Goal: Transaction & Acquisition: Purchase product/service

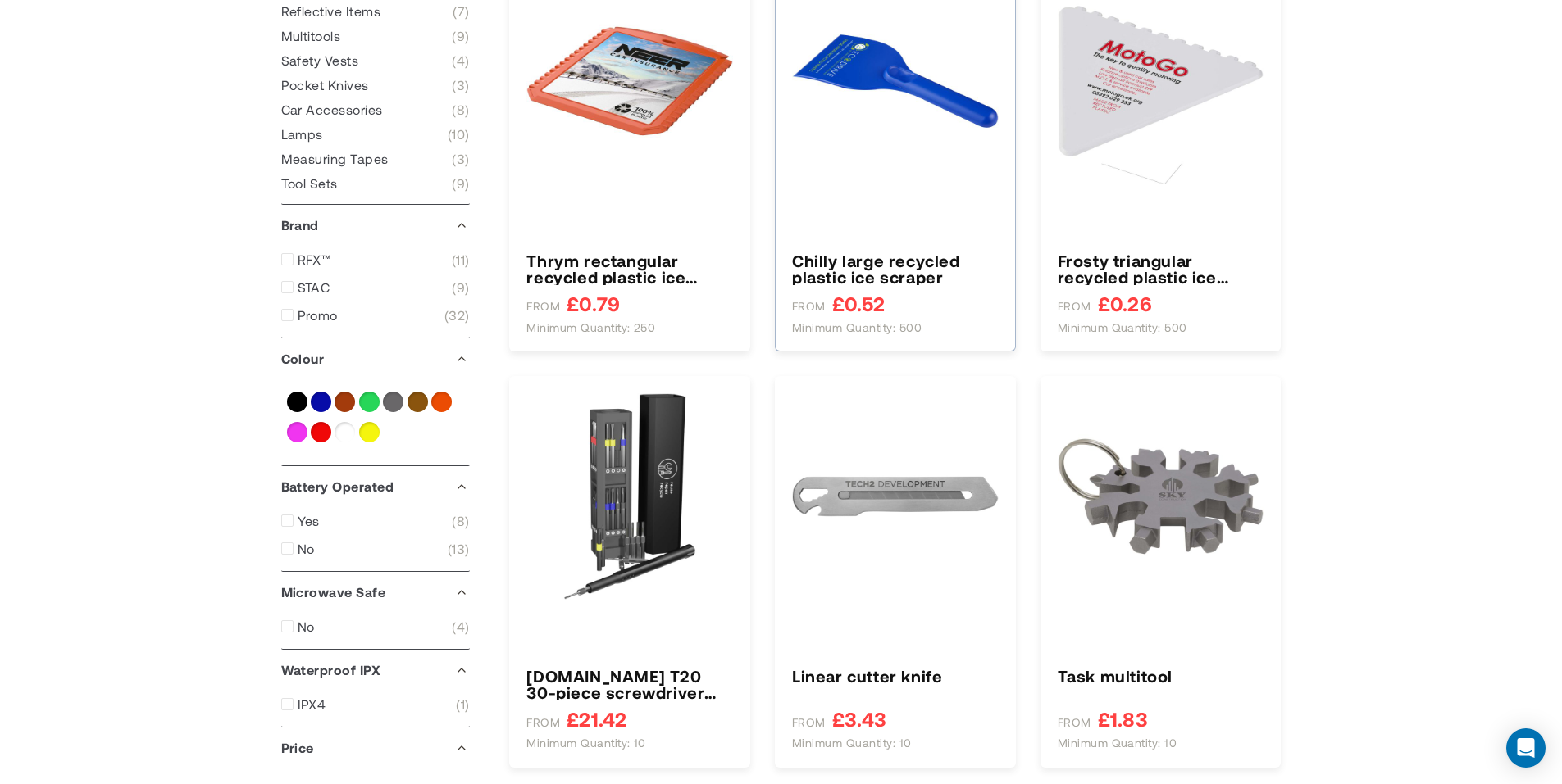
scroll to position [328, 0]
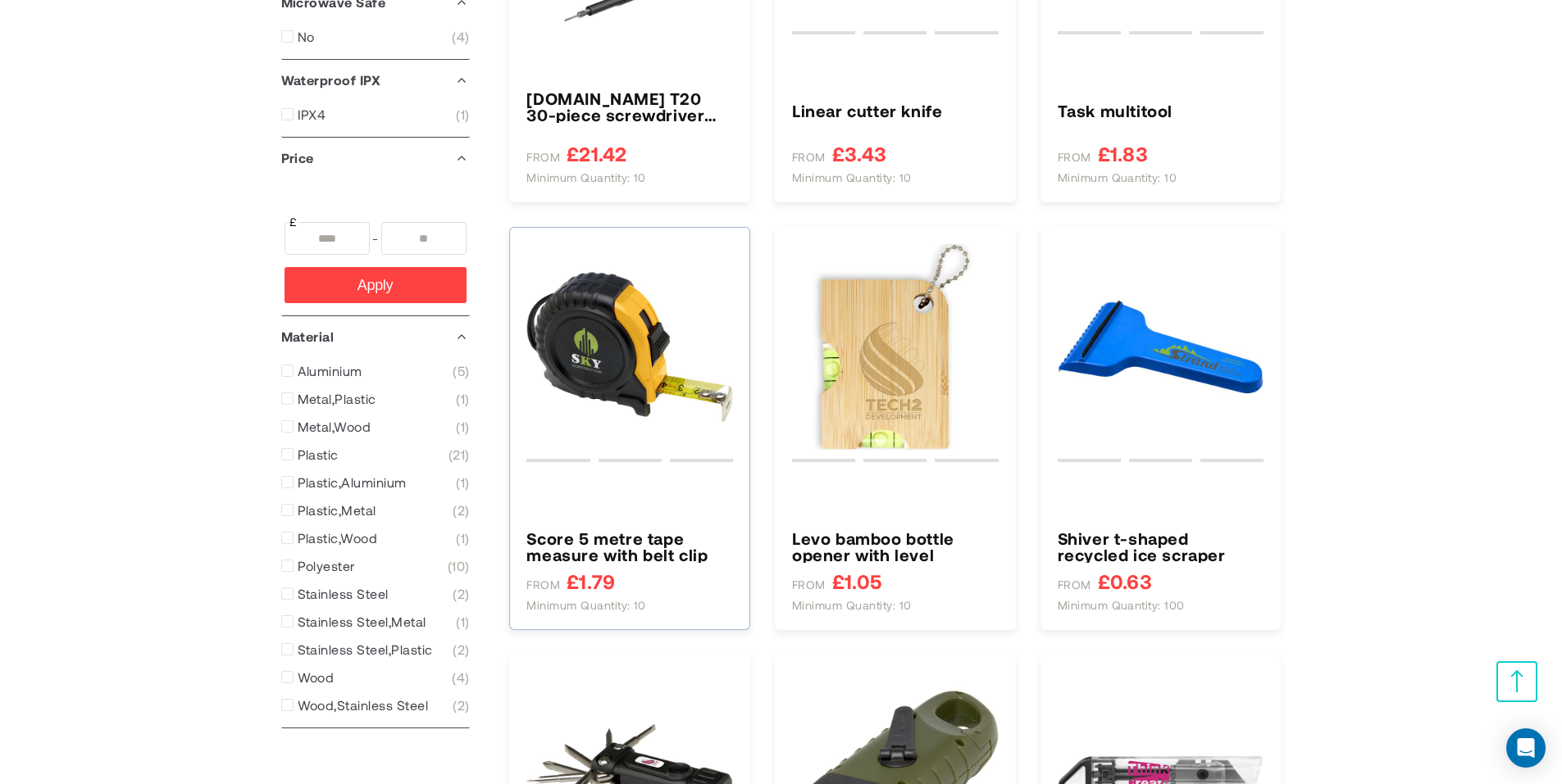
type input "****"
type input "*****"
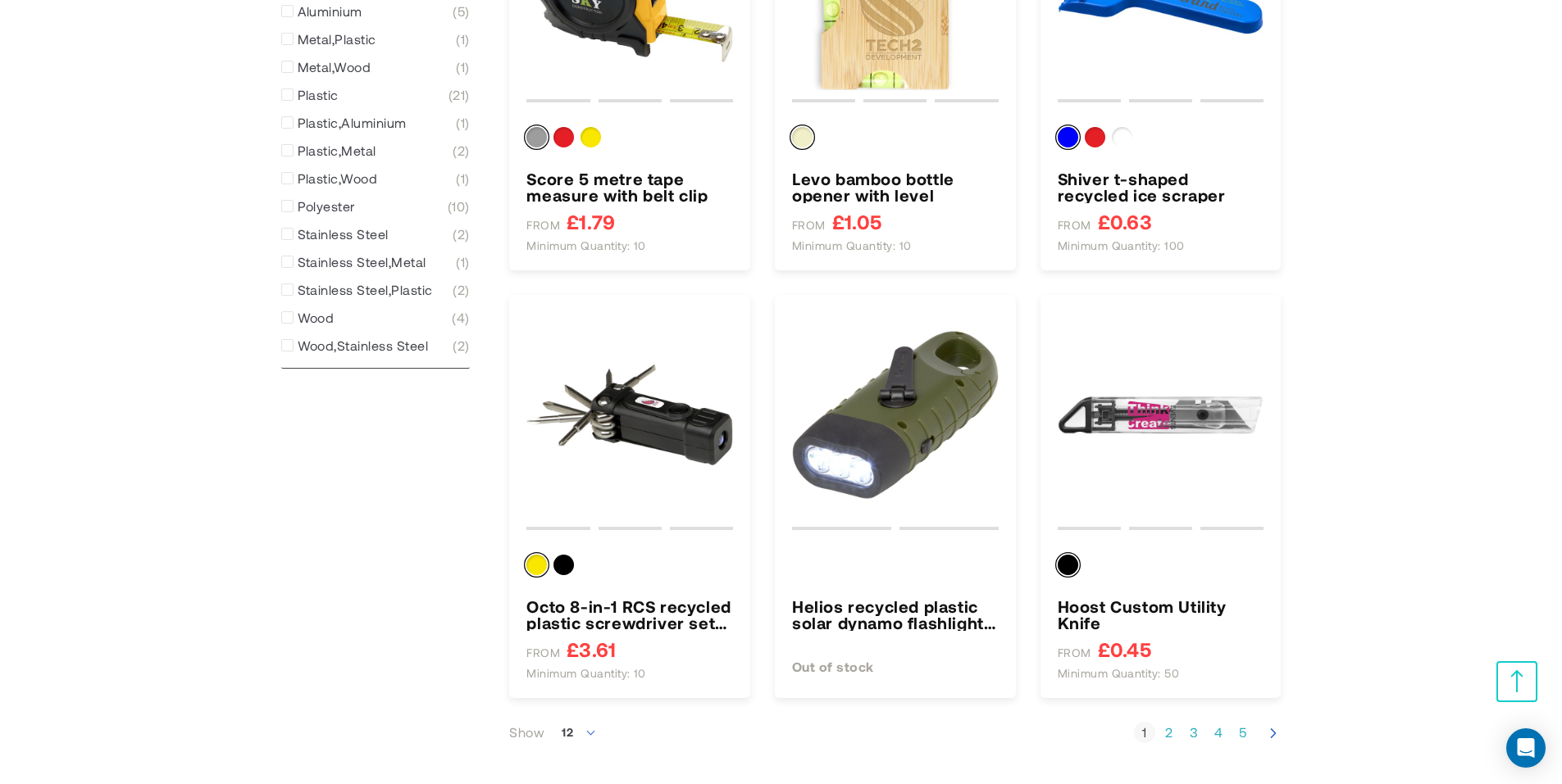
scroll to position [1557, 0]
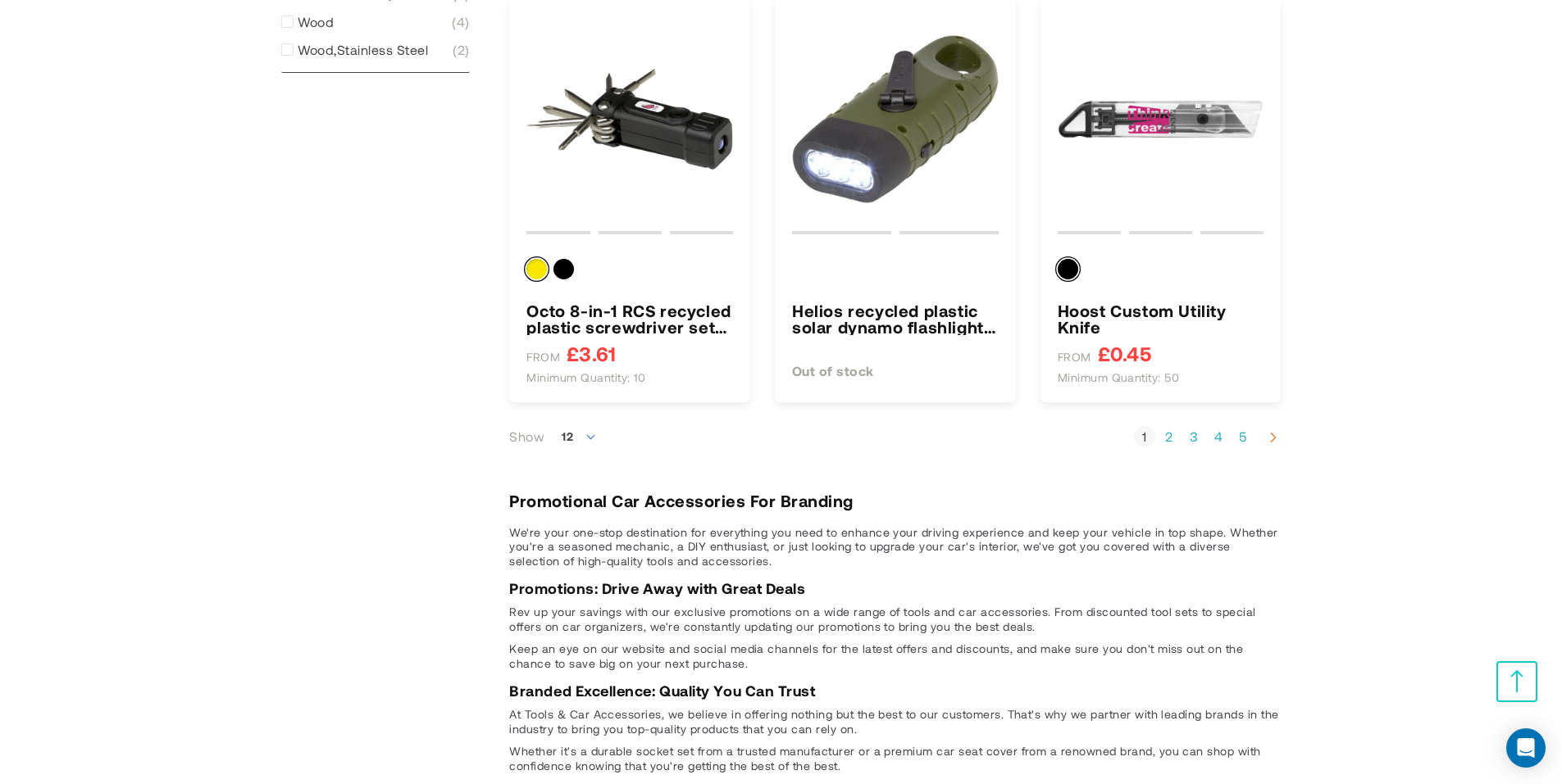
click at [1266, 432] on icon "Next" at bounding box center [1273, 437] width 16 height 16
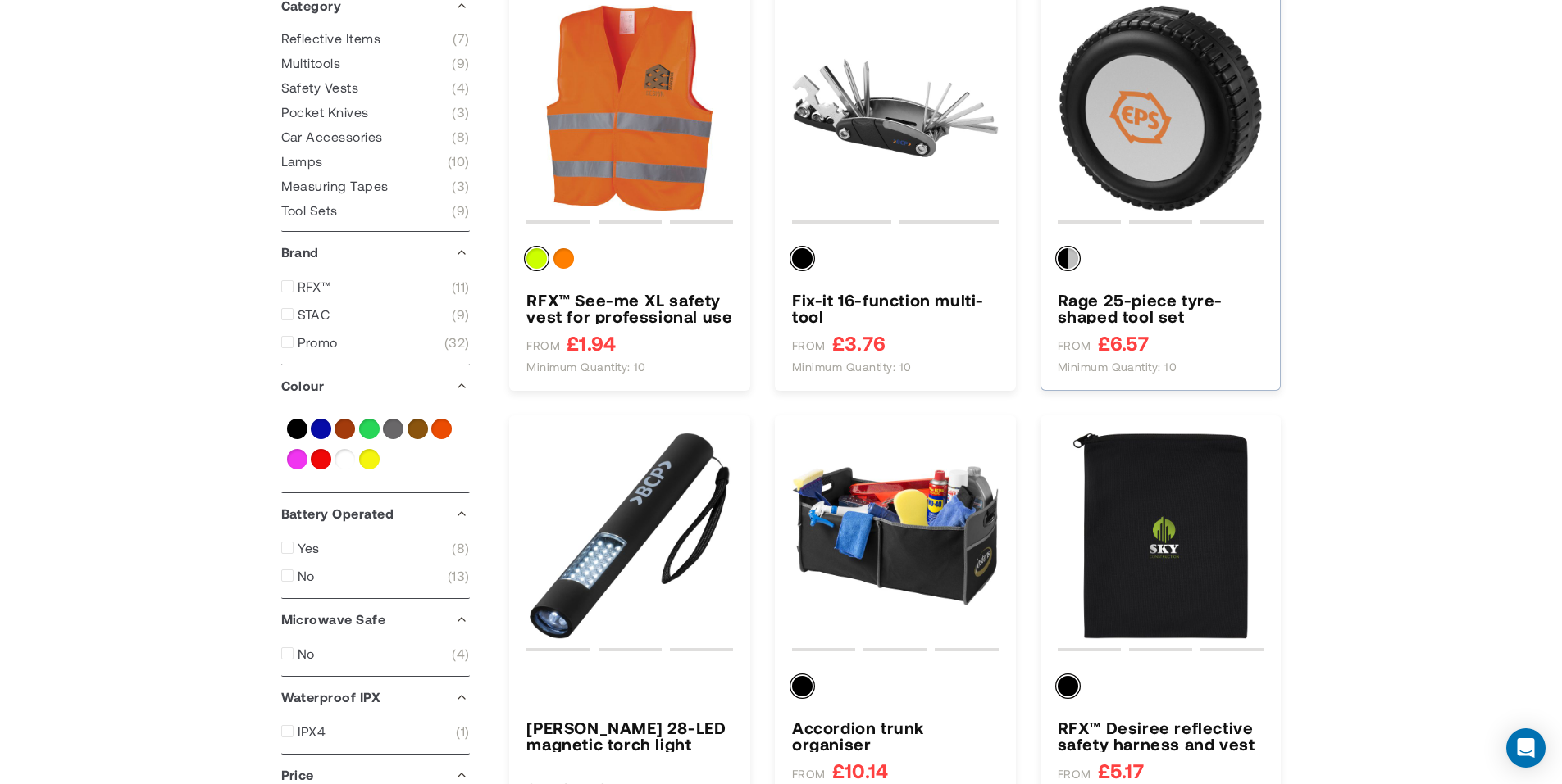
scroll to position [328, 0]
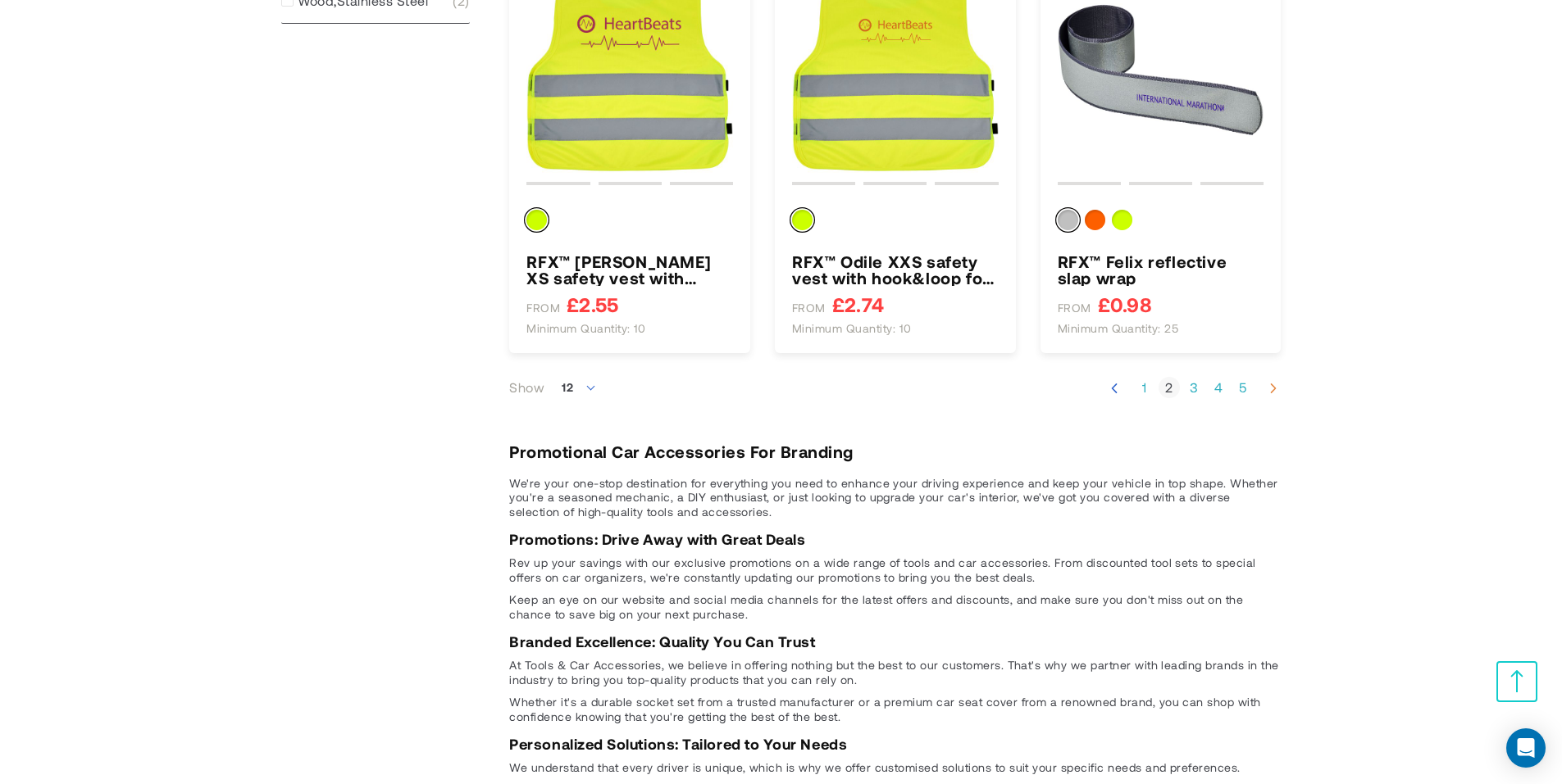
click at [1270, 389] on icon "Next" at bounding box center [1273, 388] width 16 height 16
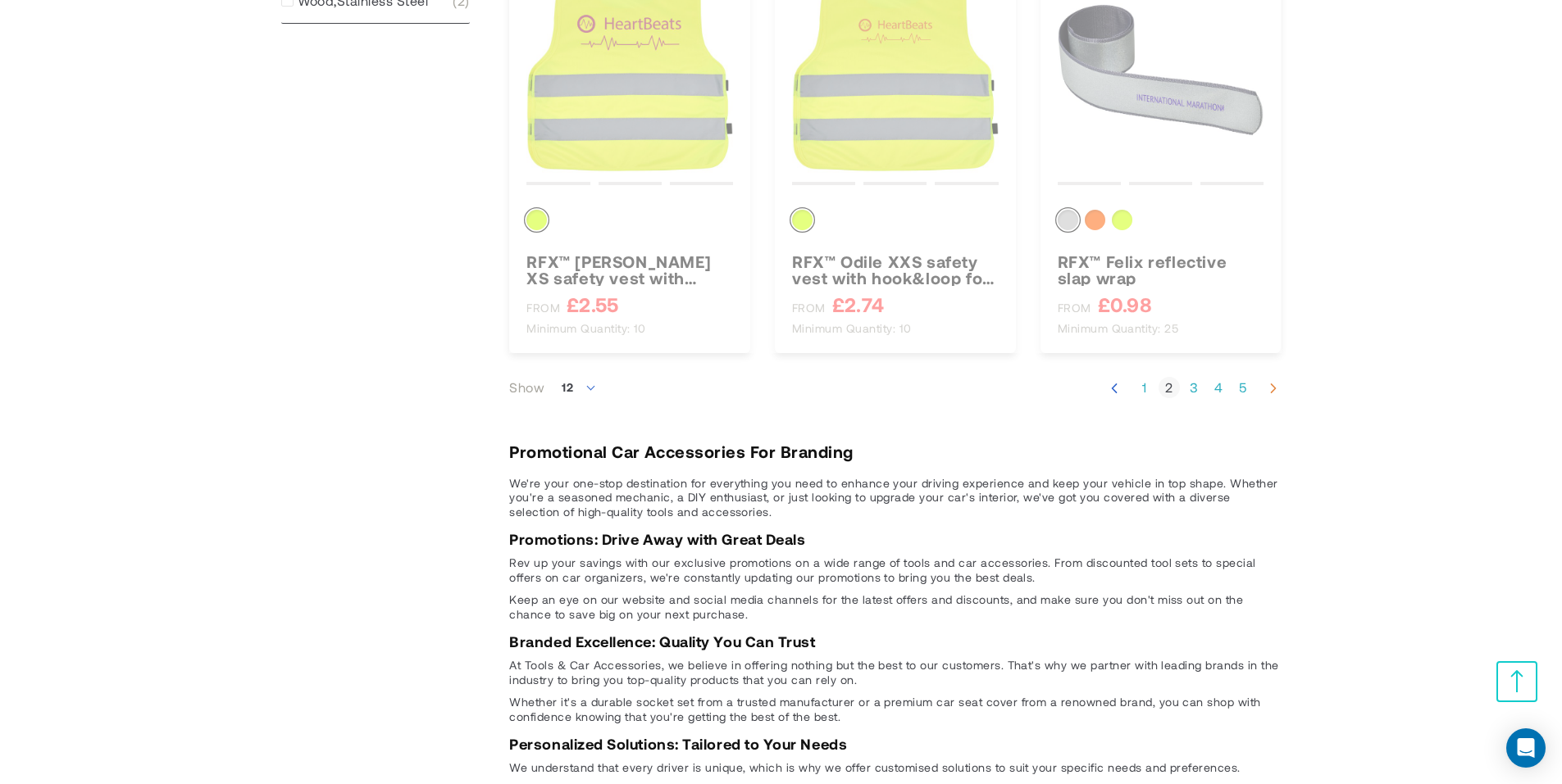
scroll to position [305, 0]
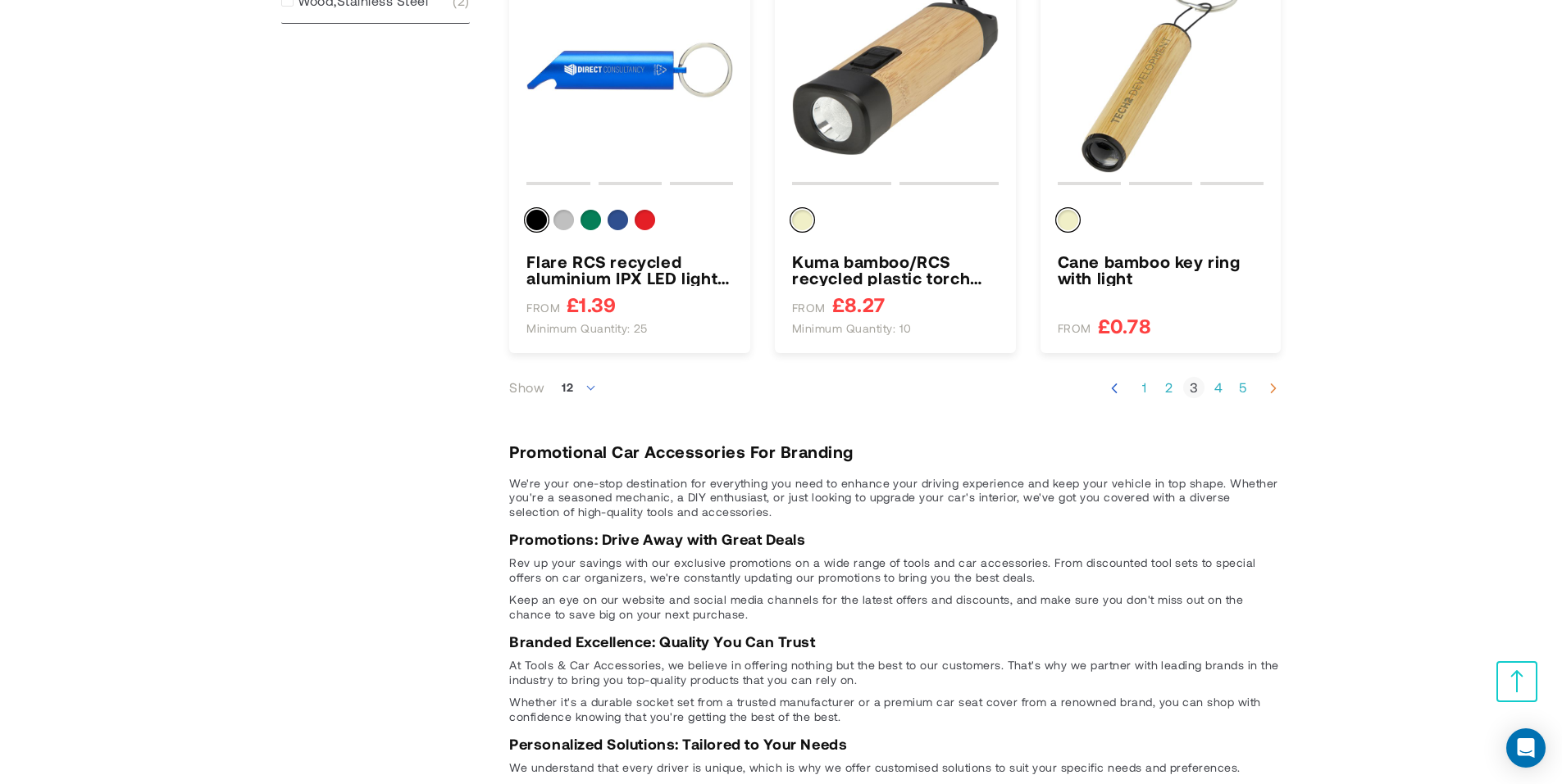
click at [1267, 391] on icon "Next" at bounding box center [1273, 388] width 16 height 16
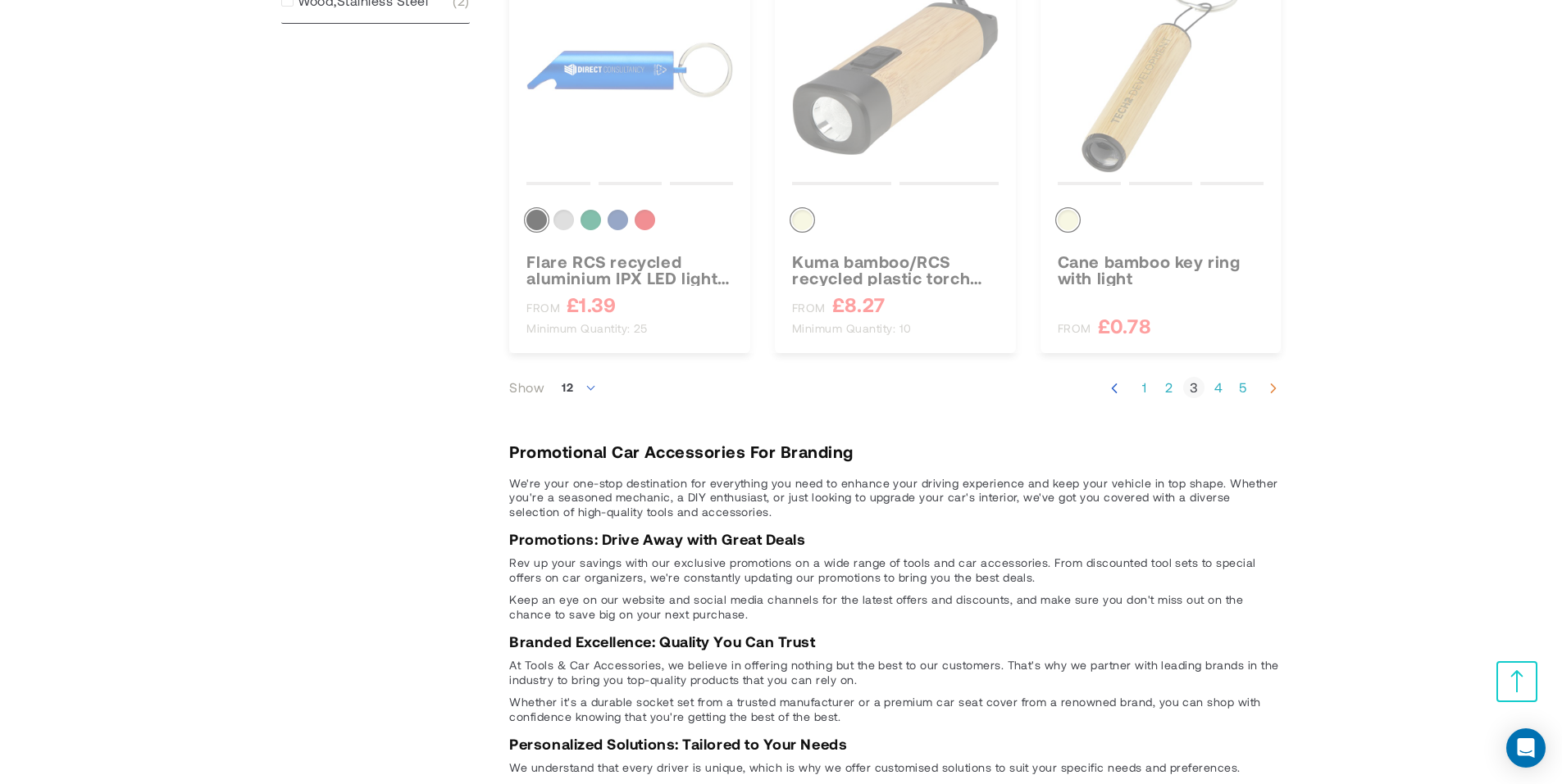
scroll to position [305, 0]
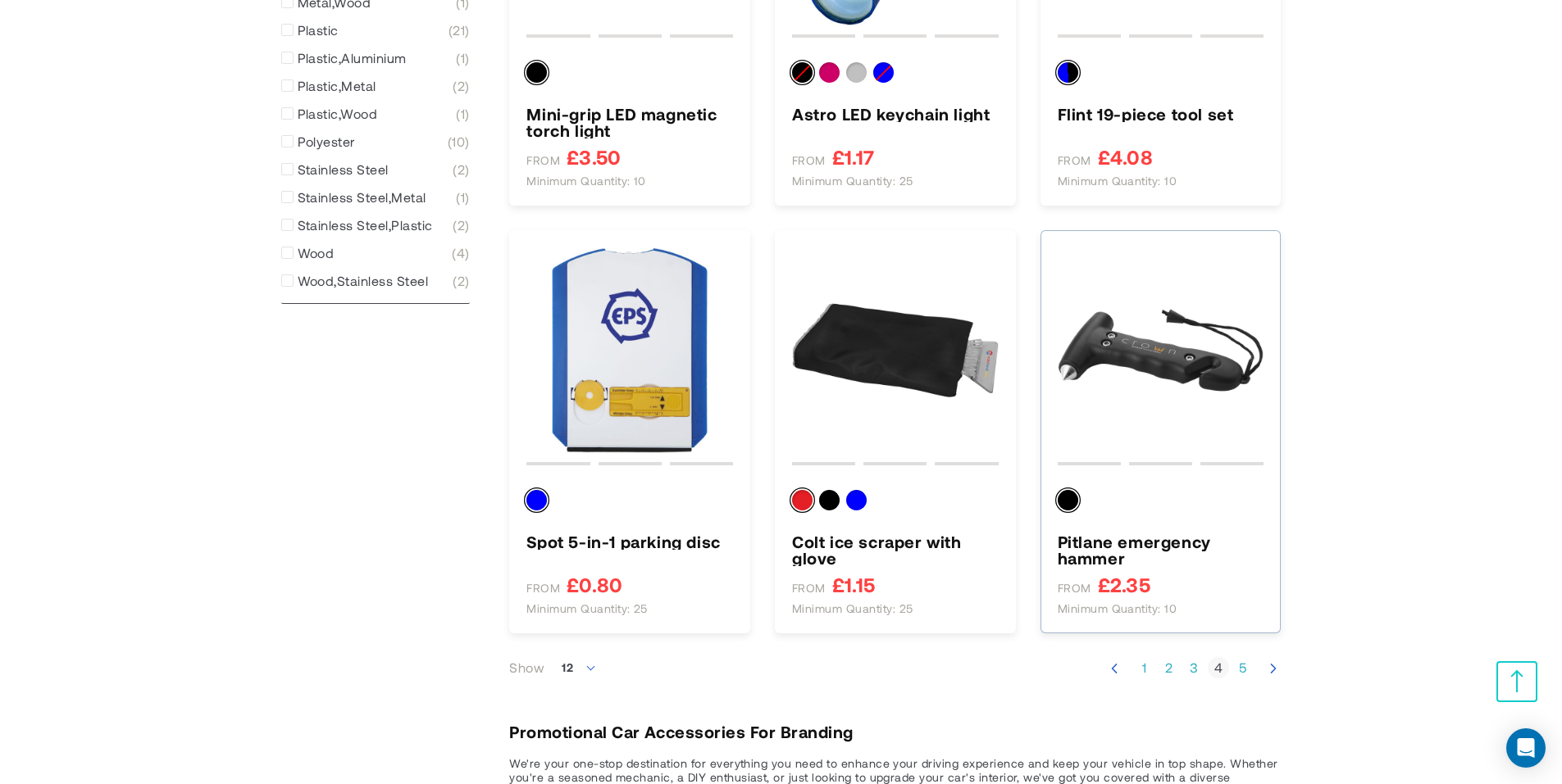
scroll to position [1557, 0]
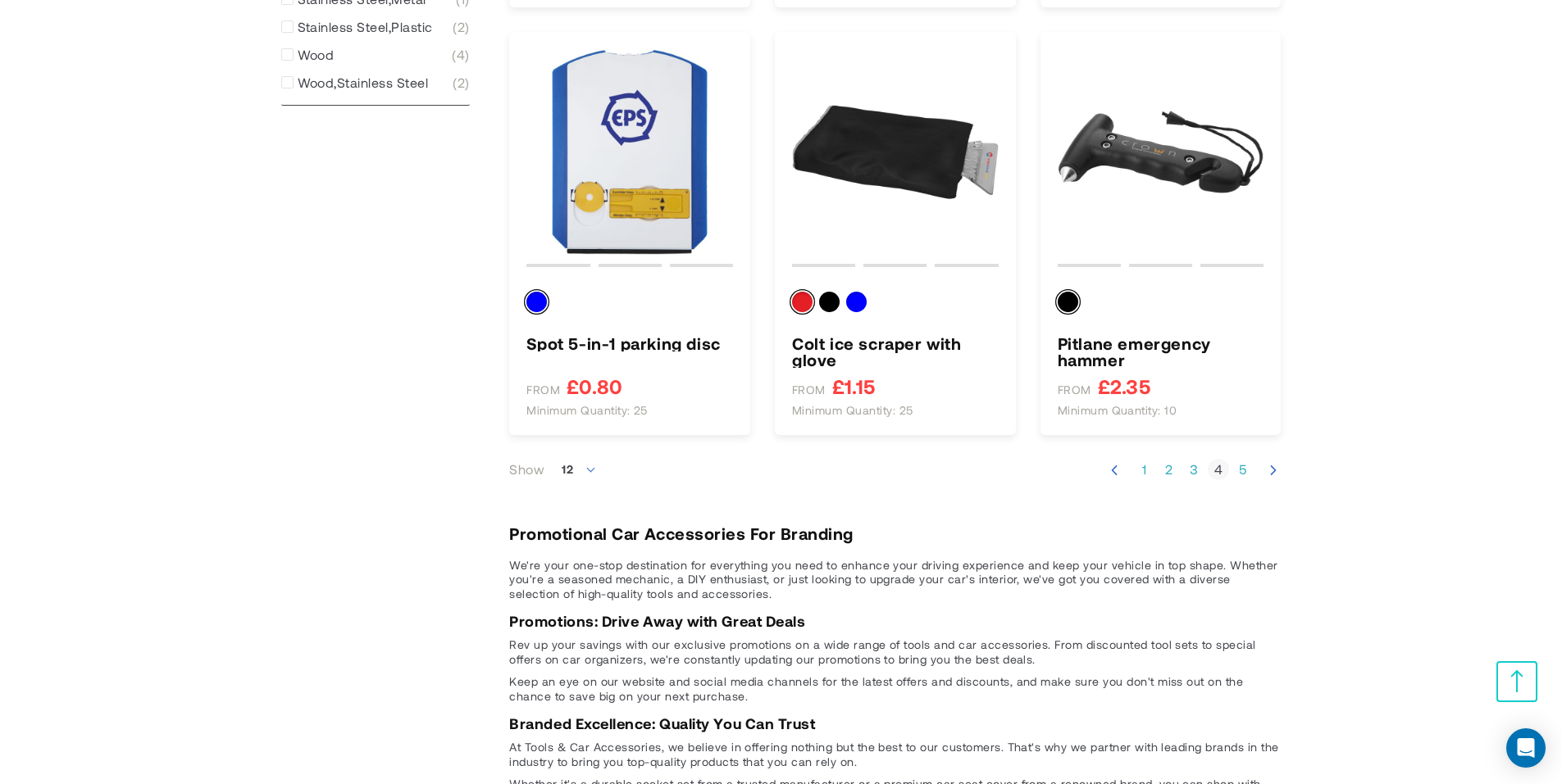
click at [1263, 465] on nav "Page Previous Page 1 Page 2 Page 3 Page" at bounding box center [1193, 469] width 176 height 37
click at [1271, 466] on use "Next" at bounding box center [1273, 470] width 6 height 9
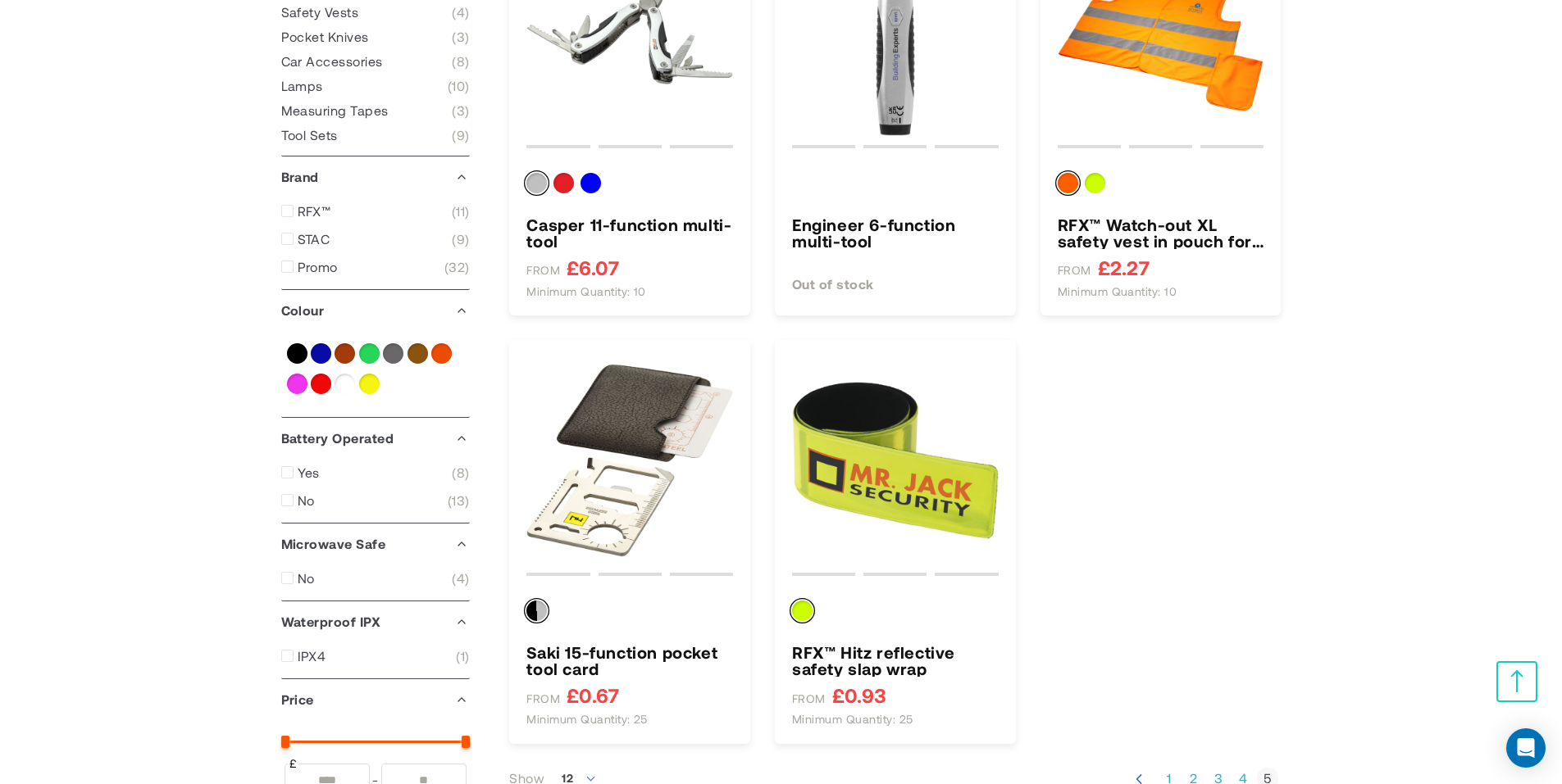
scroll to position [738, 0]
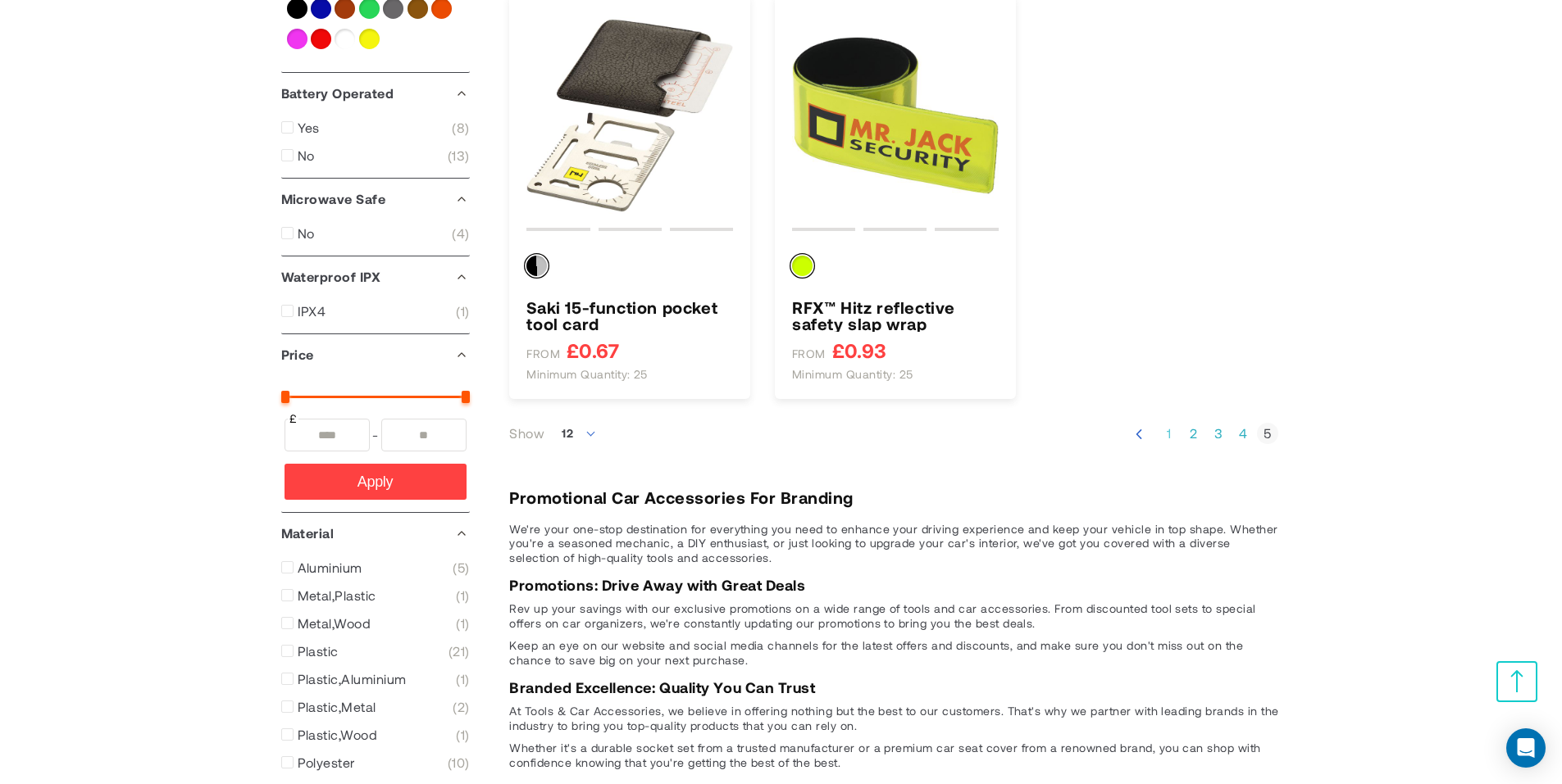
click at [1173, 432] on link "Page 1" at bounding box center [1169, 433] width 21 height 16
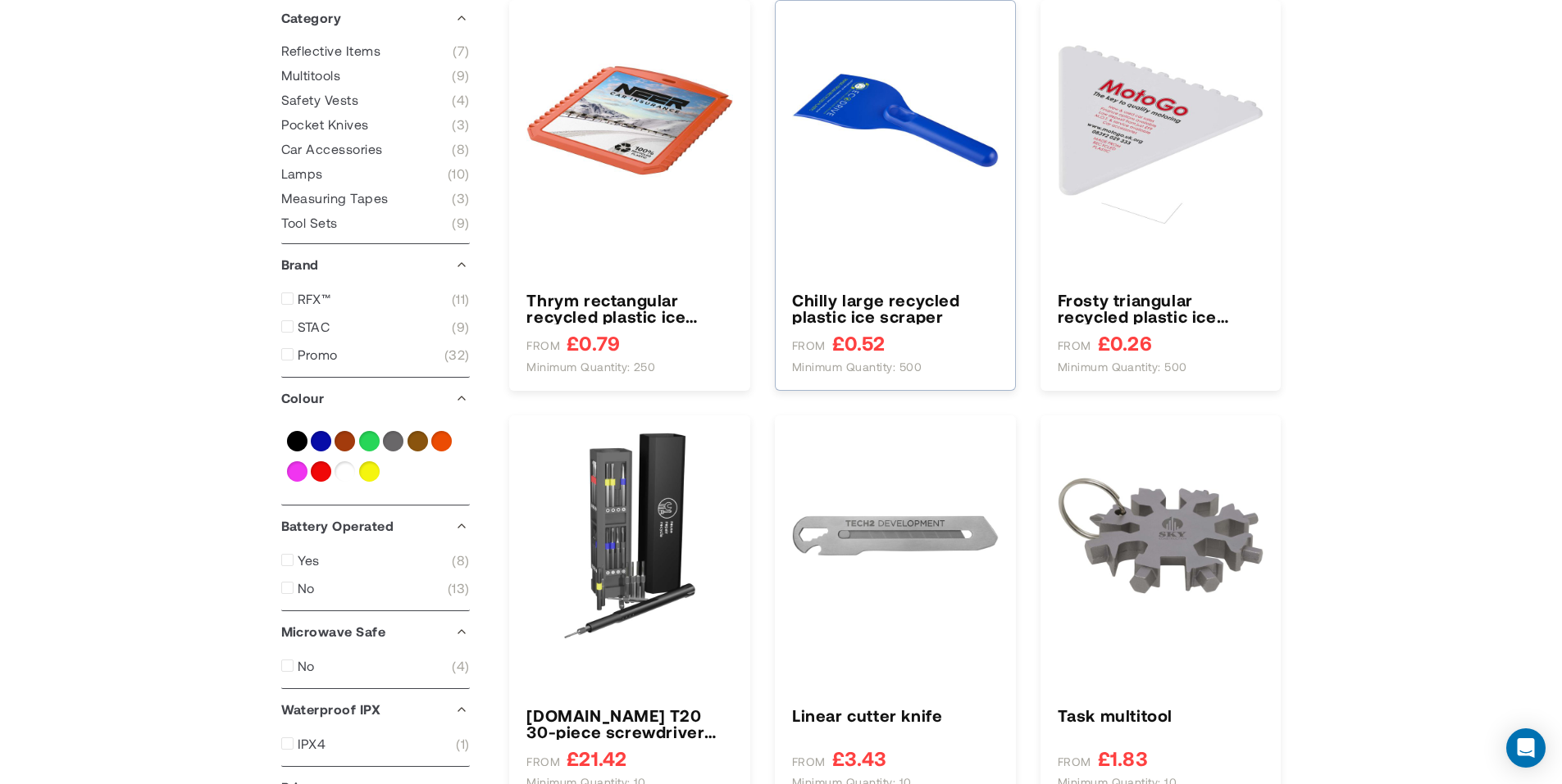
type input "****"
type input "*****"
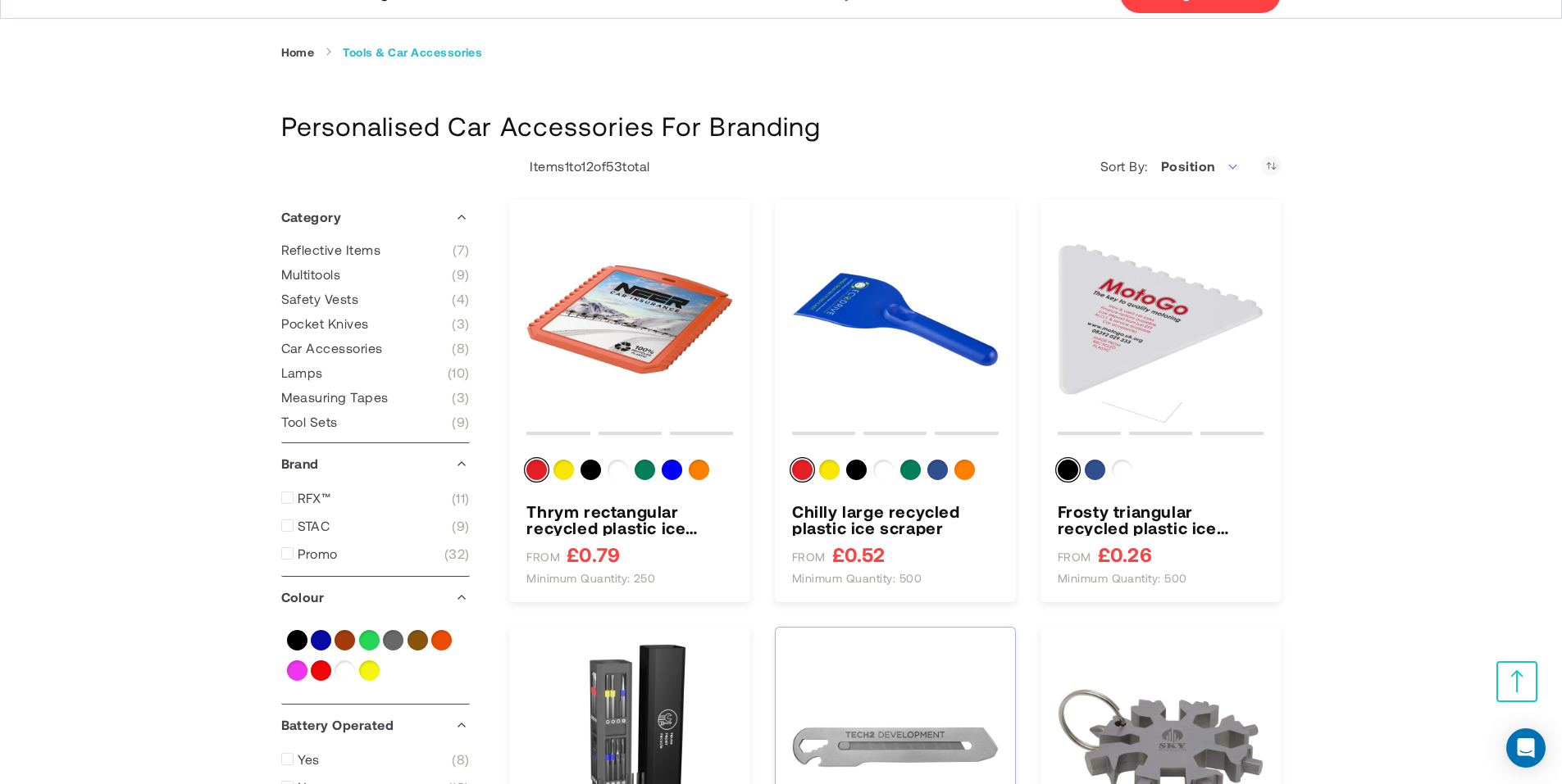
scroll to position [410, 0]
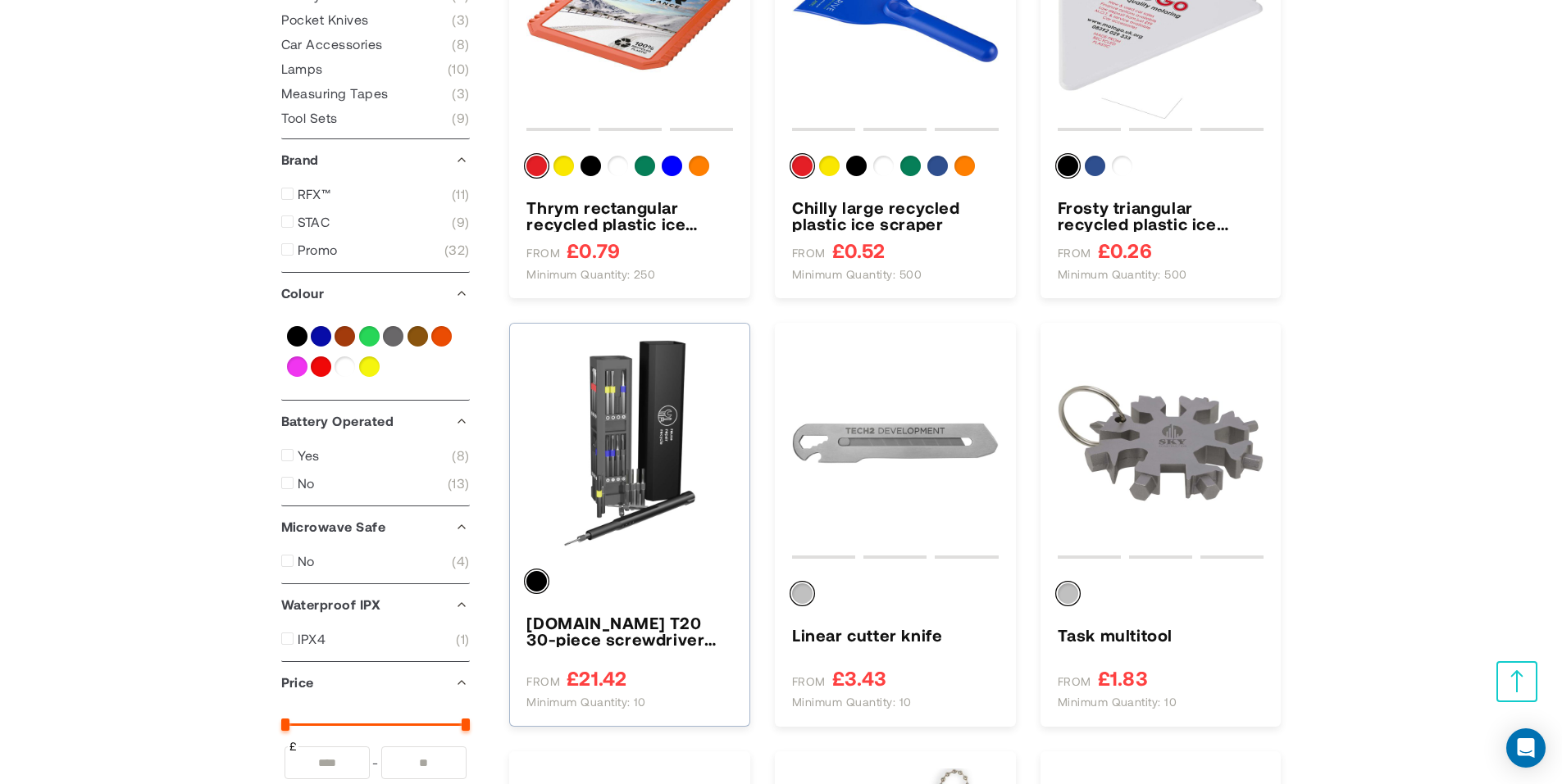
click at [695, 424] on img "SCX.design T20 30-piece screwdriver and repair set in aluminium case" at bounding box center [629, 442] width 206 height 206
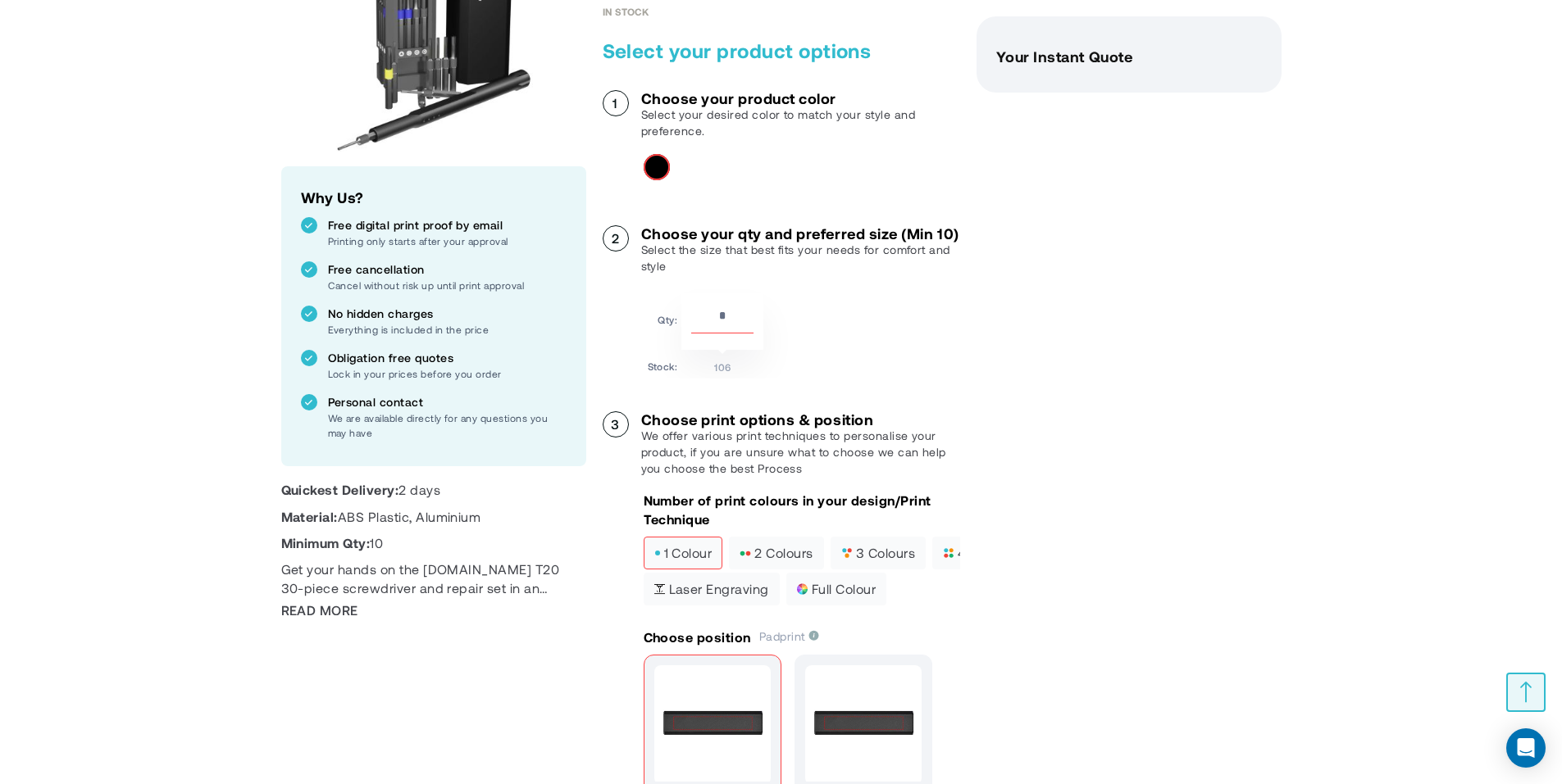
scroll to position [451, 0]
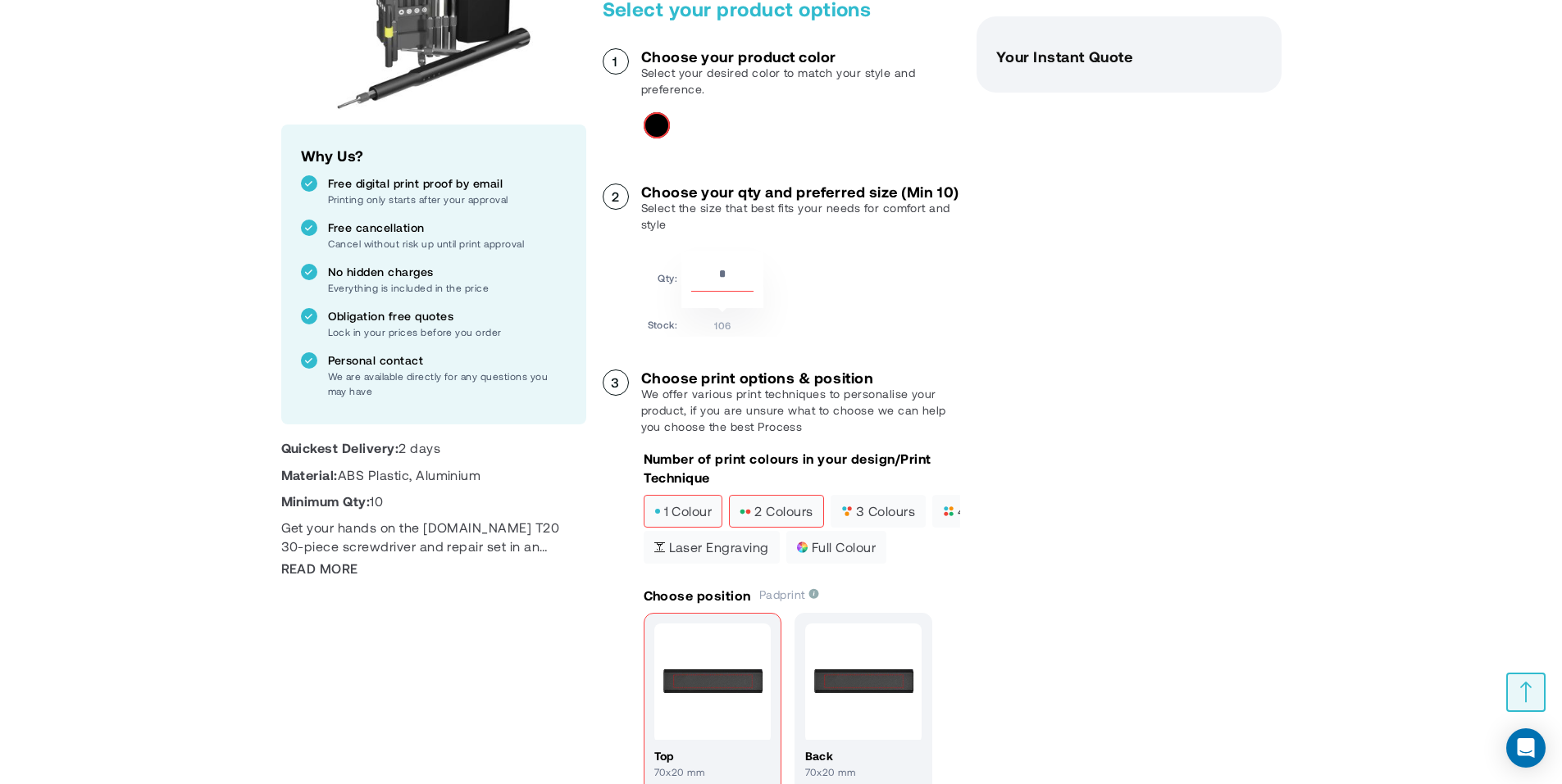
click at [791, 517] on span "2 colours" at bounding box center [775, 511] width 73 height 11
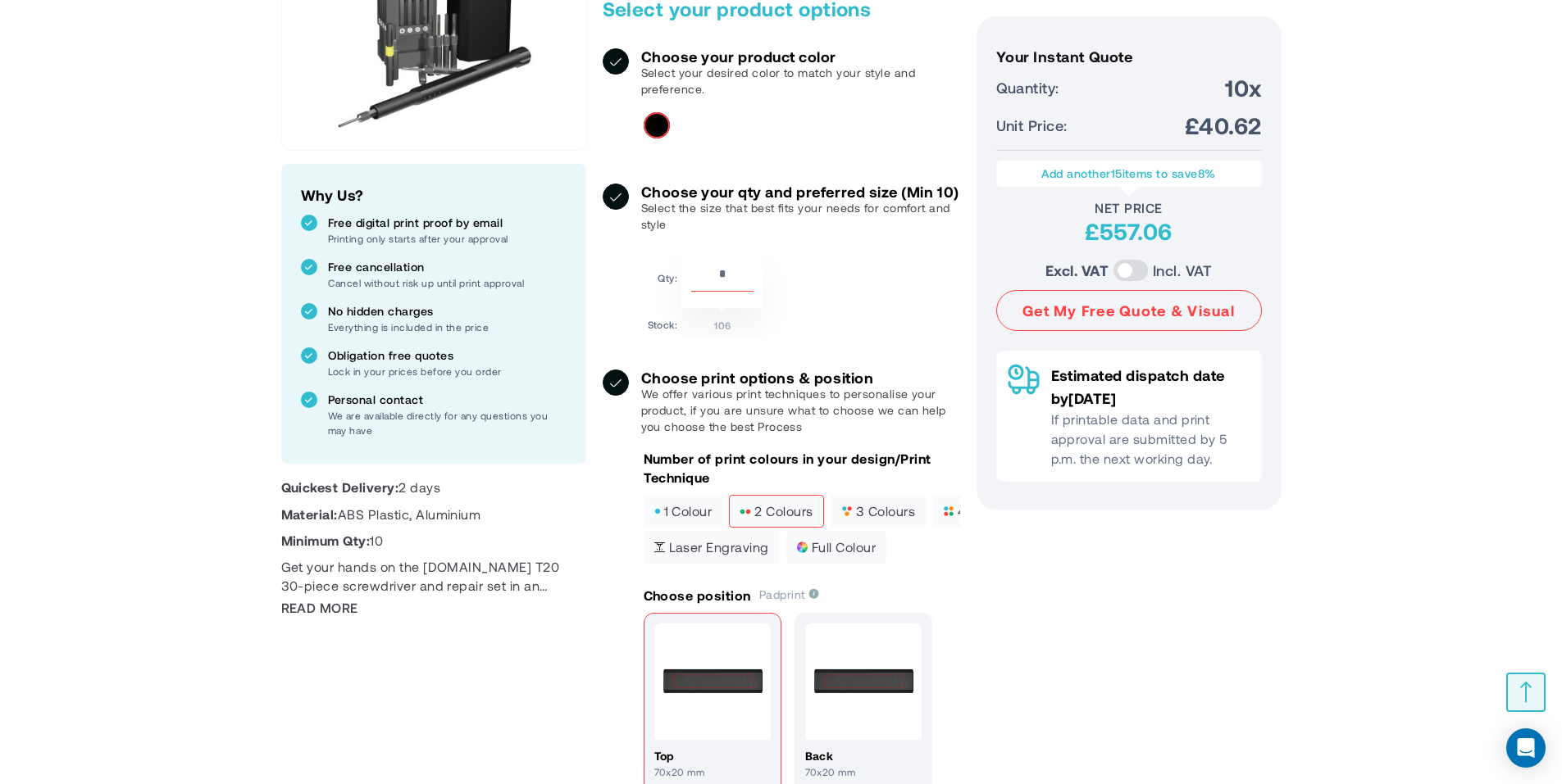
click at [693, 517] on span "1 colour" at bounding box center [683, 511] width 58 height 11
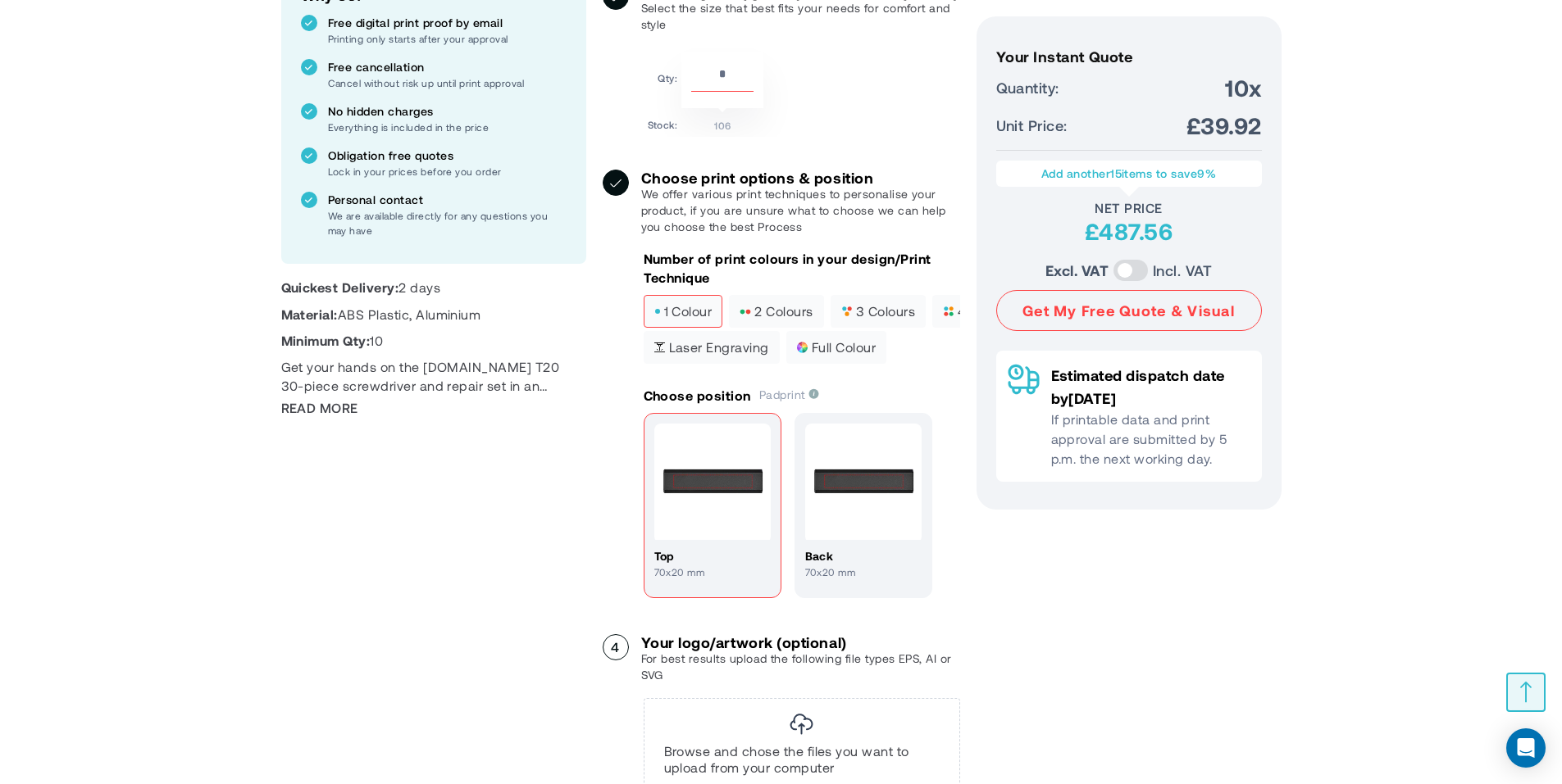
scroll to position [753, 0]
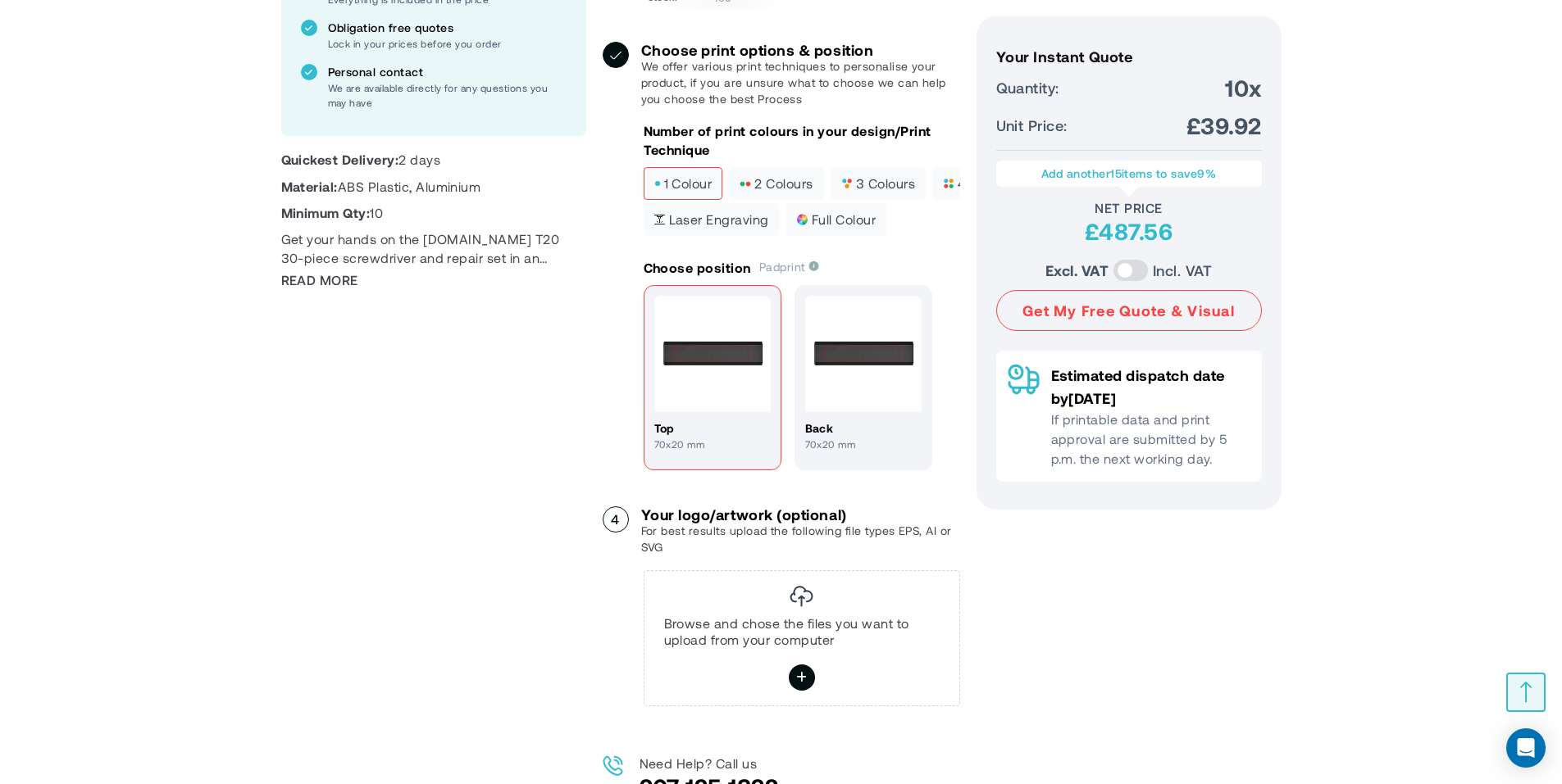
click at [798, 633] on div "Browse and chose the files you want to upload from your computer" at bounding box center [802, 638] width 317 height 136
click at [808, 692] on label at bounding box center [802, 678] width 29 height 29
click at [0, 0] on input "file" at bounding box center [0, 0] width 0 height 0
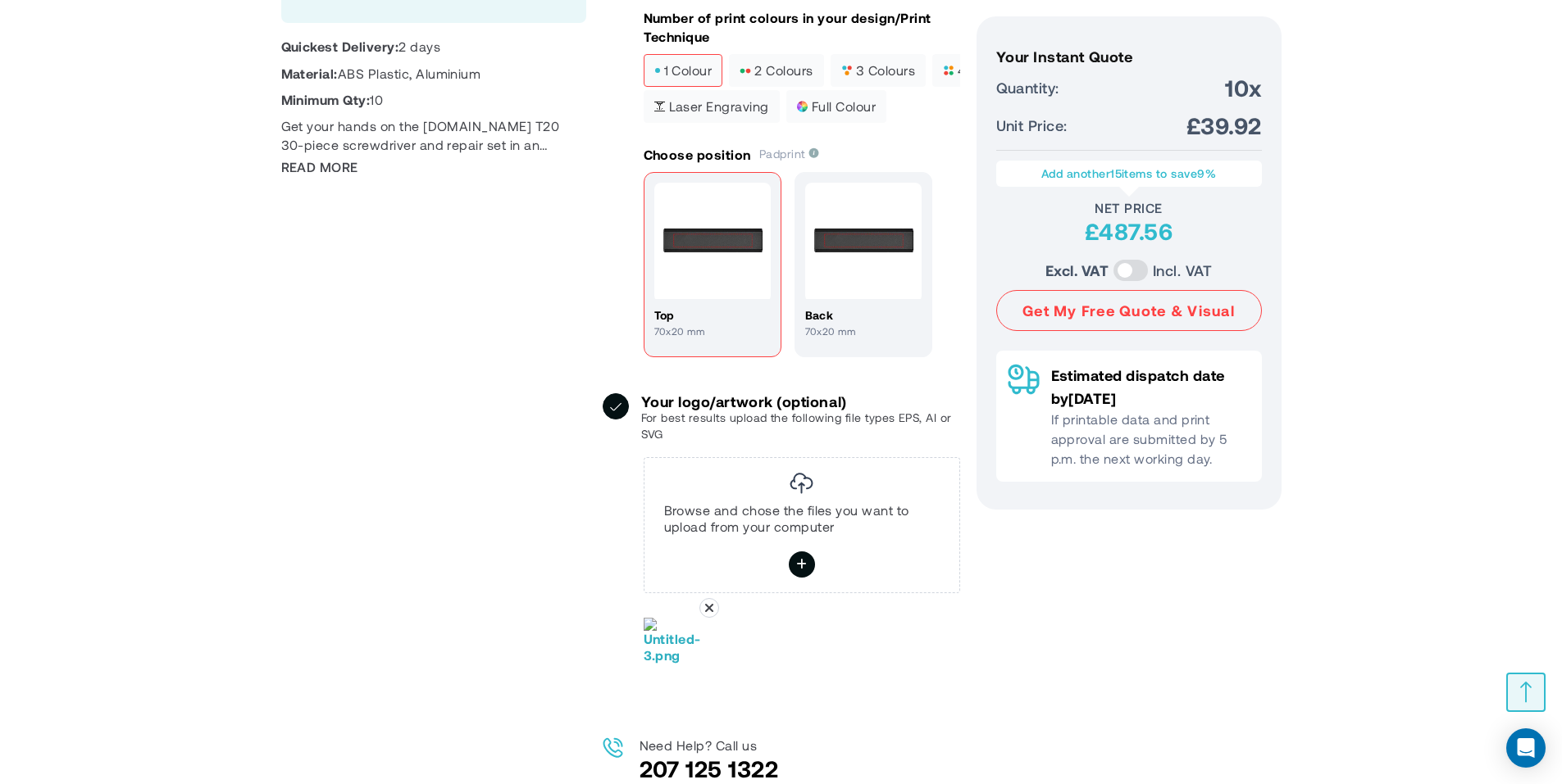
scroll to position [999, 0]
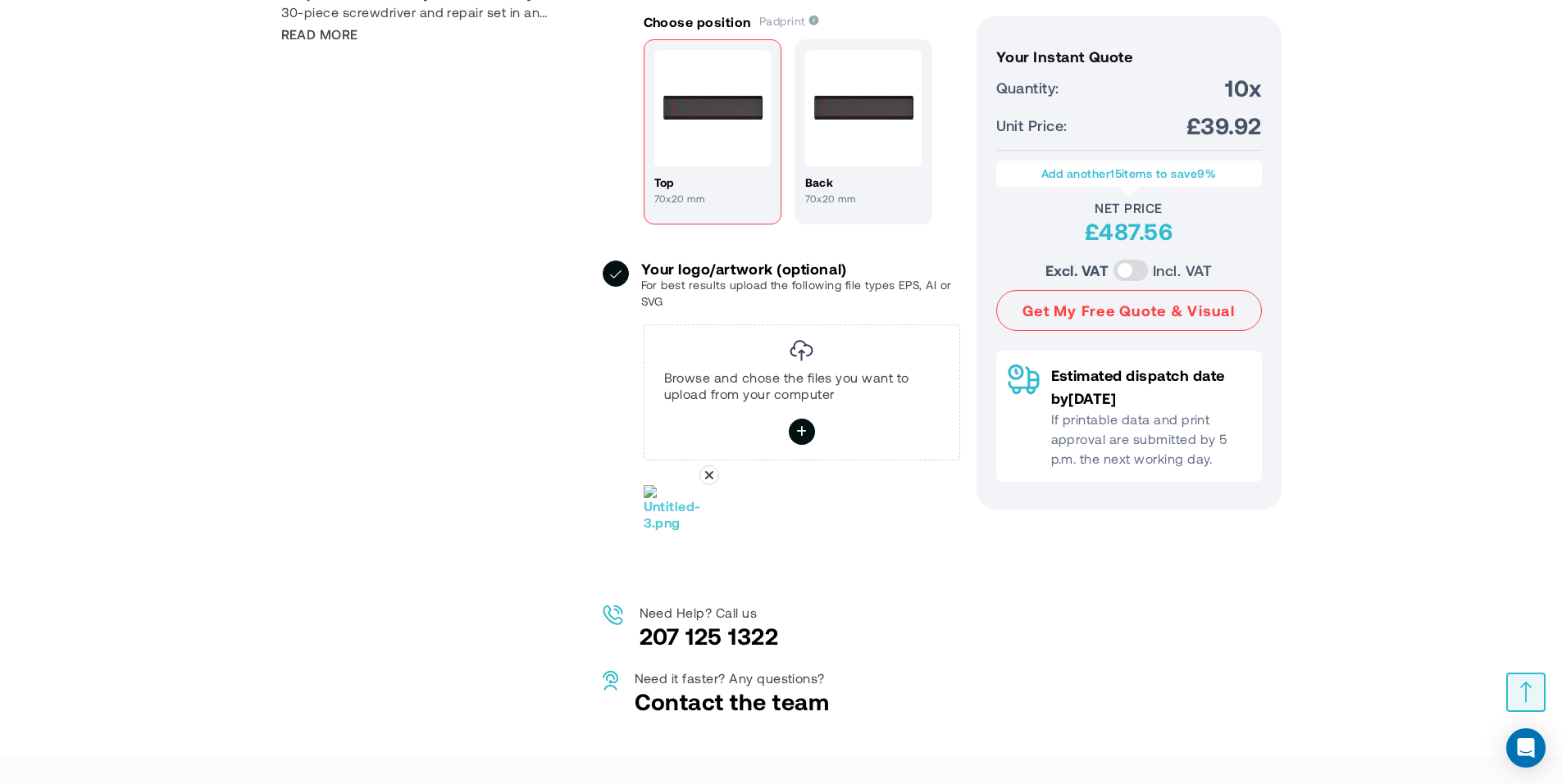
click at [676, 531] on img at bounding box center [676, 508] width 66 height 46
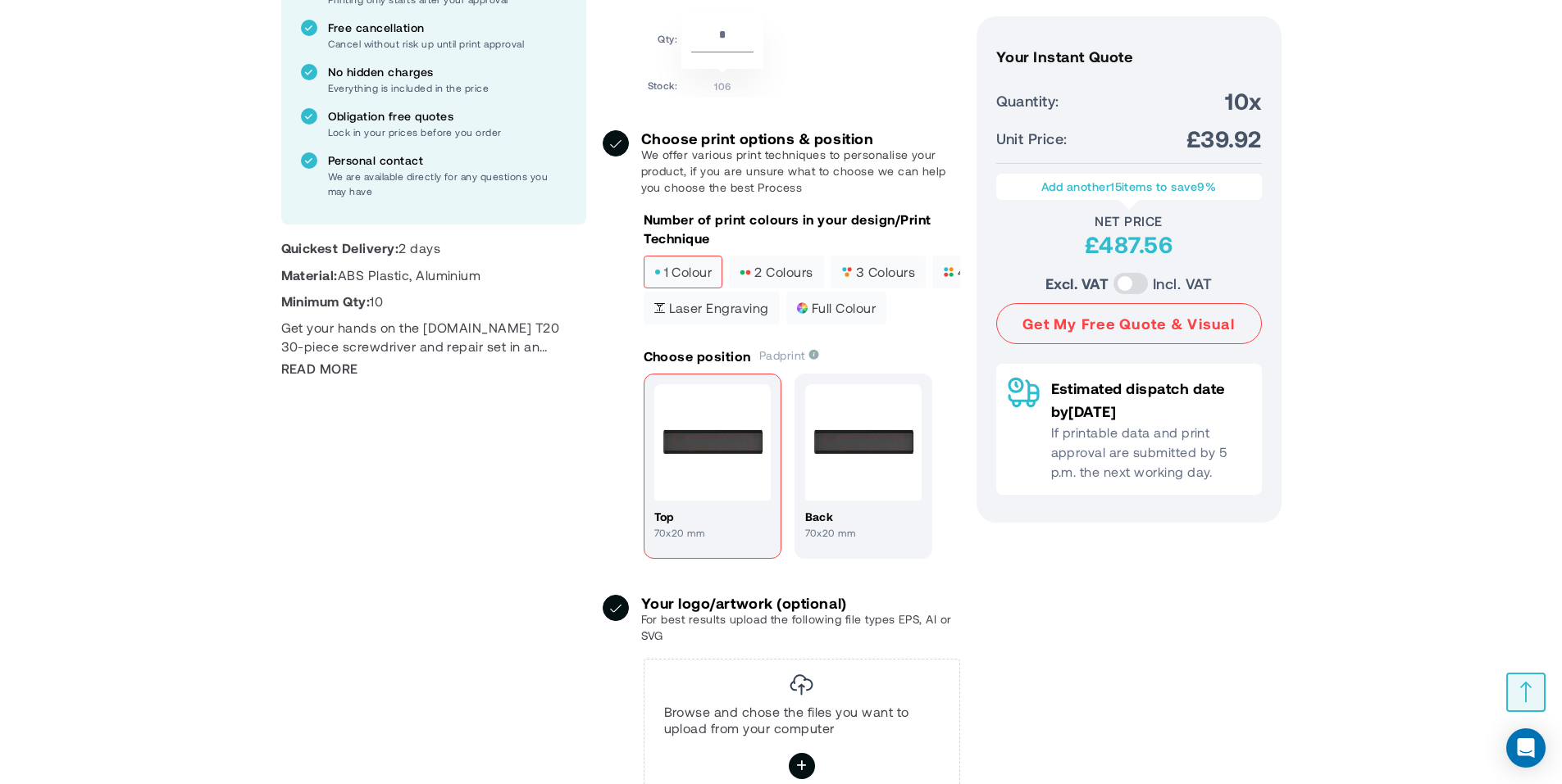
scroll to position [671, 0]
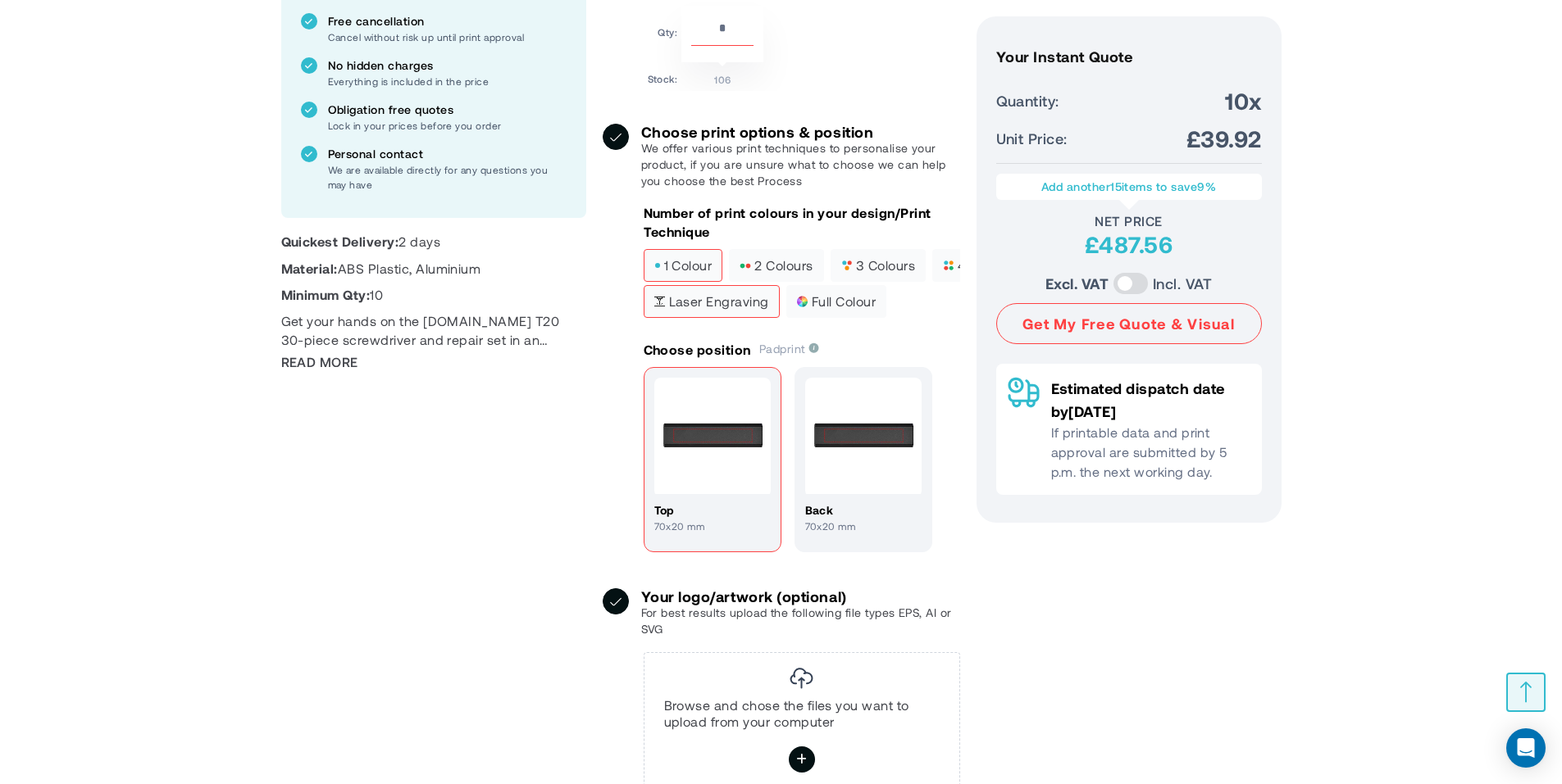
click at [722, 307] on span "Laser engraving" at bounding box center [712, 301] width 115 height 11
click at [683, 271] on span "1 colour" at bounding box center [683, 264] width 58 height 11
click at [811, 307] on span "full colour" at bounding box center [837, 301] width 79 height 11
click at [699, 271] on span "1 colour" at bounding box center [683, 264] width 58 height 11
click at [840, 437] on div "Pantone (pms) colours Detailed finish Max 4 print colours" at bounding box center [828, 402] width 140 height 70
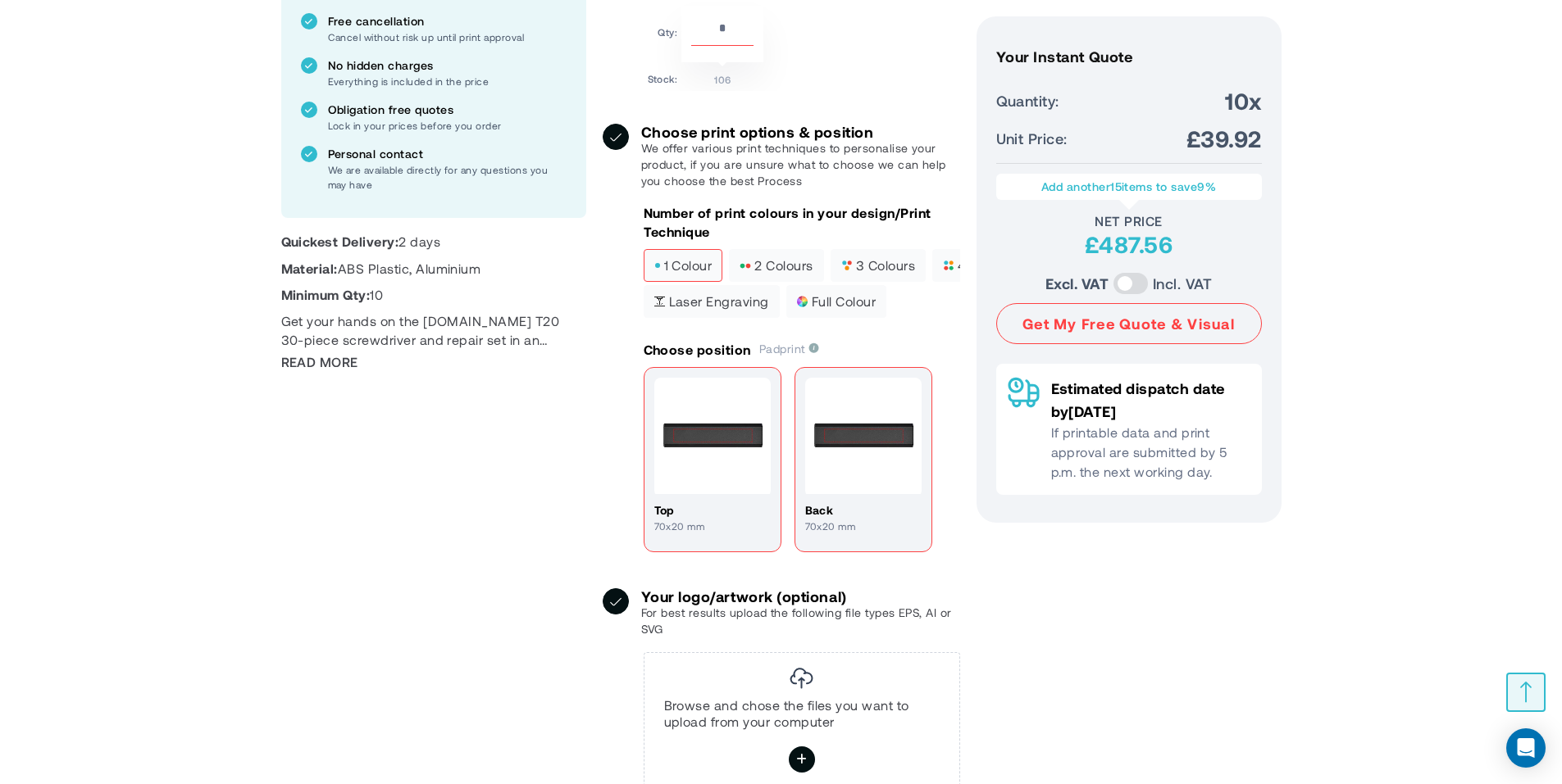
click at [828, 489] on img at bounding box center [863, 436] width 116 height 116
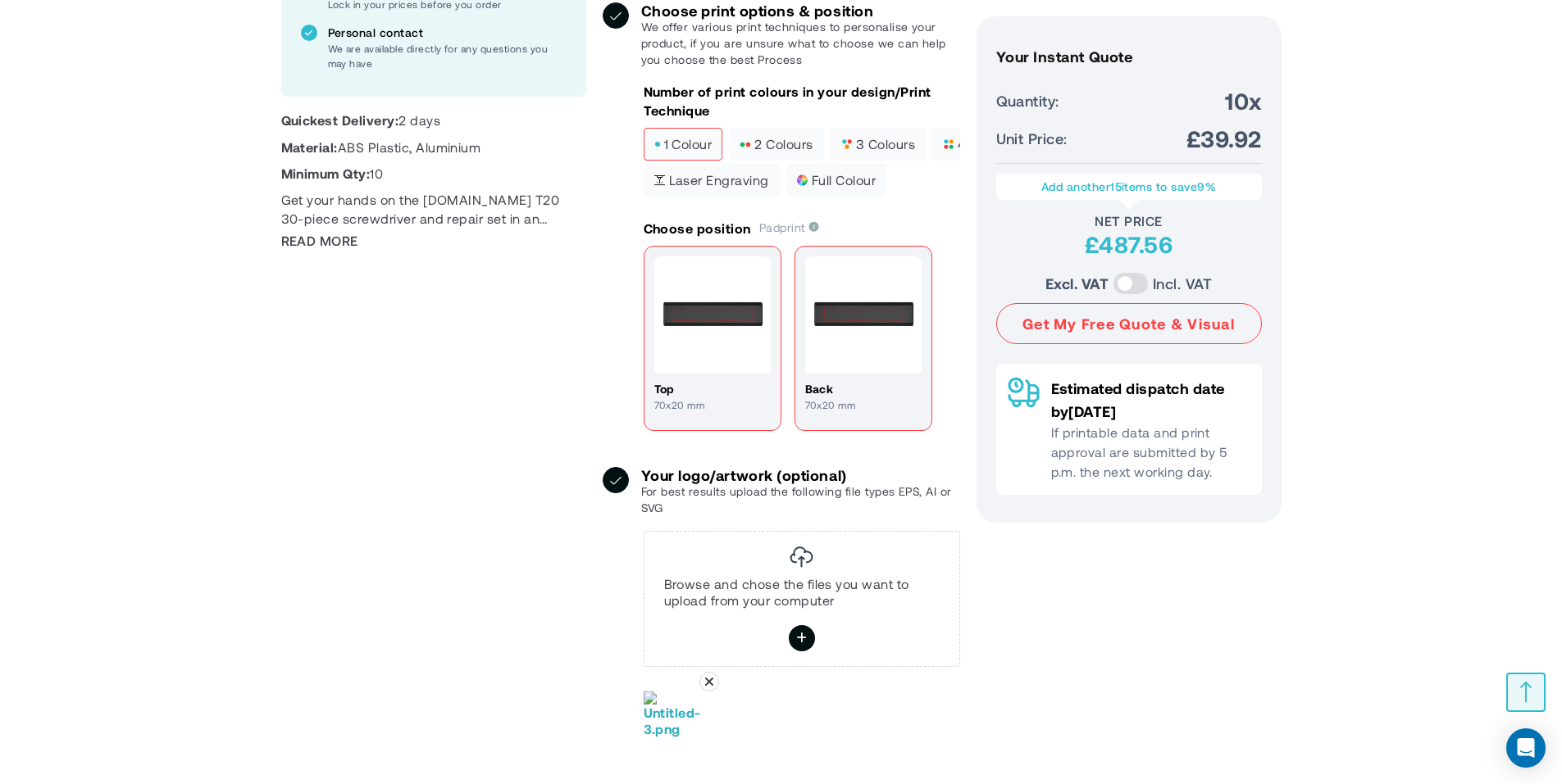
scroll to position [835, 0]
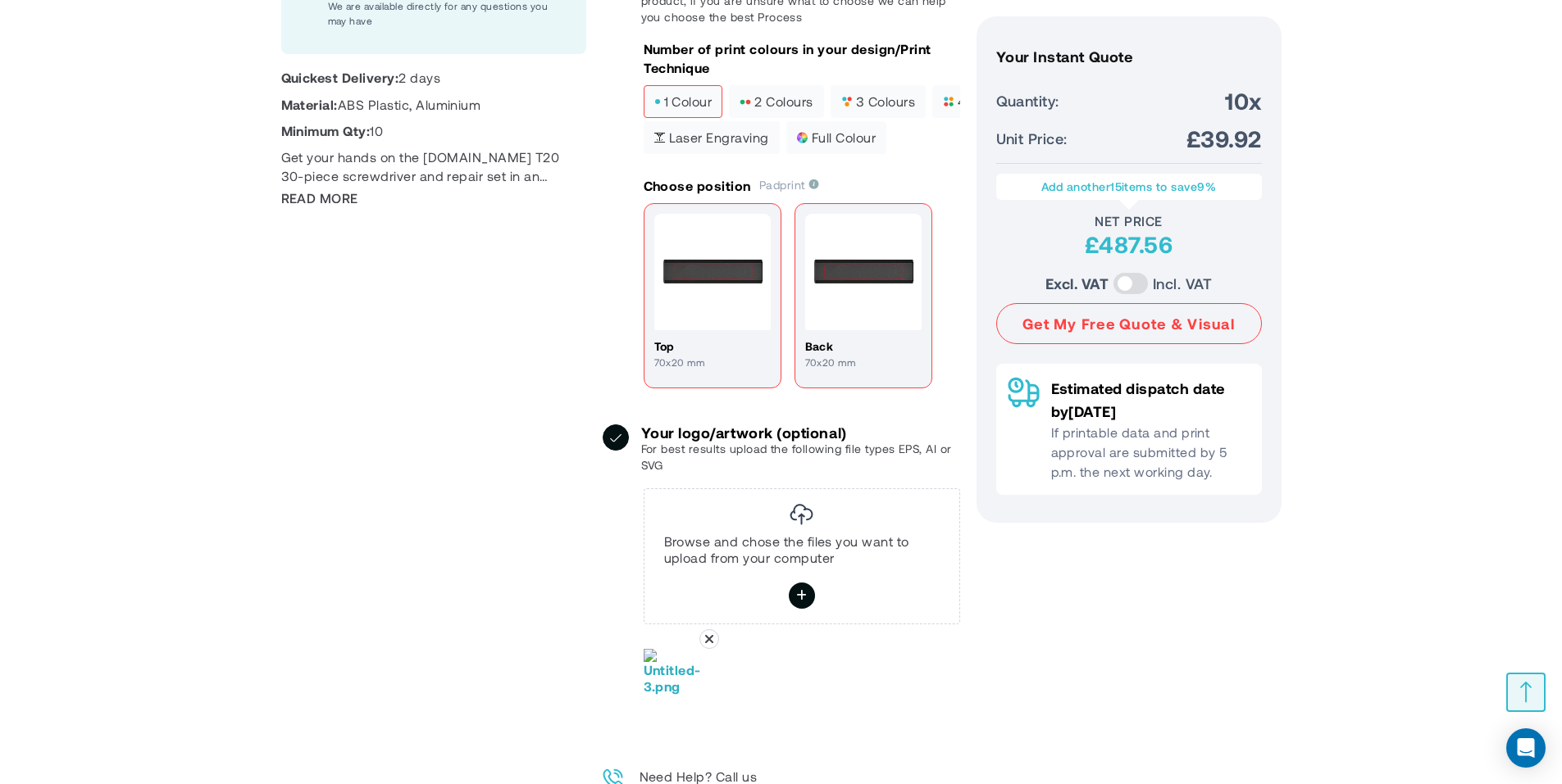
click at [742, 318] on img at bounding box center [712, 272] width 116 height 116
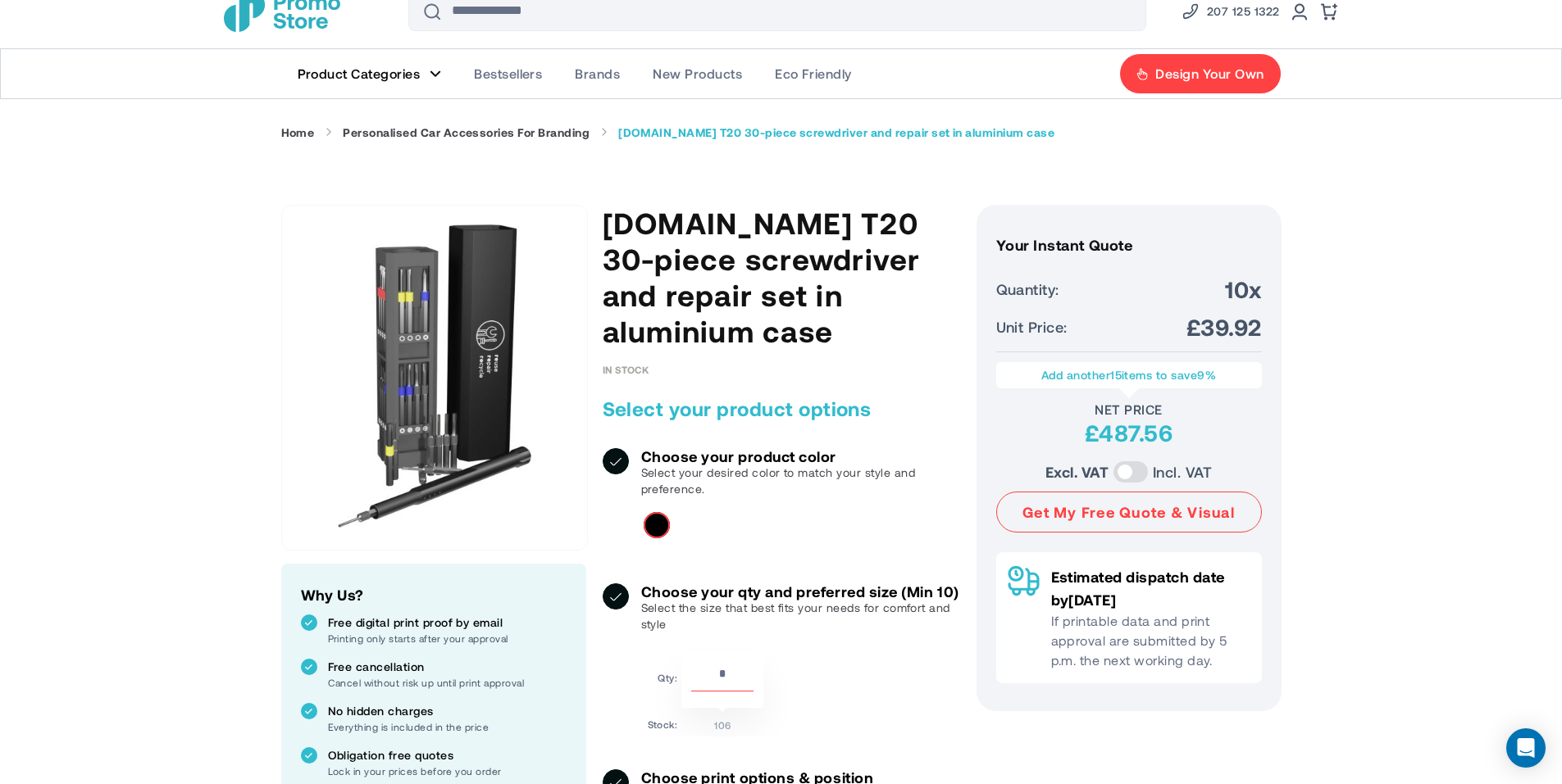
scroll to position [15, 0]
